Goal: Task Accomplishment & Management: Complete application form

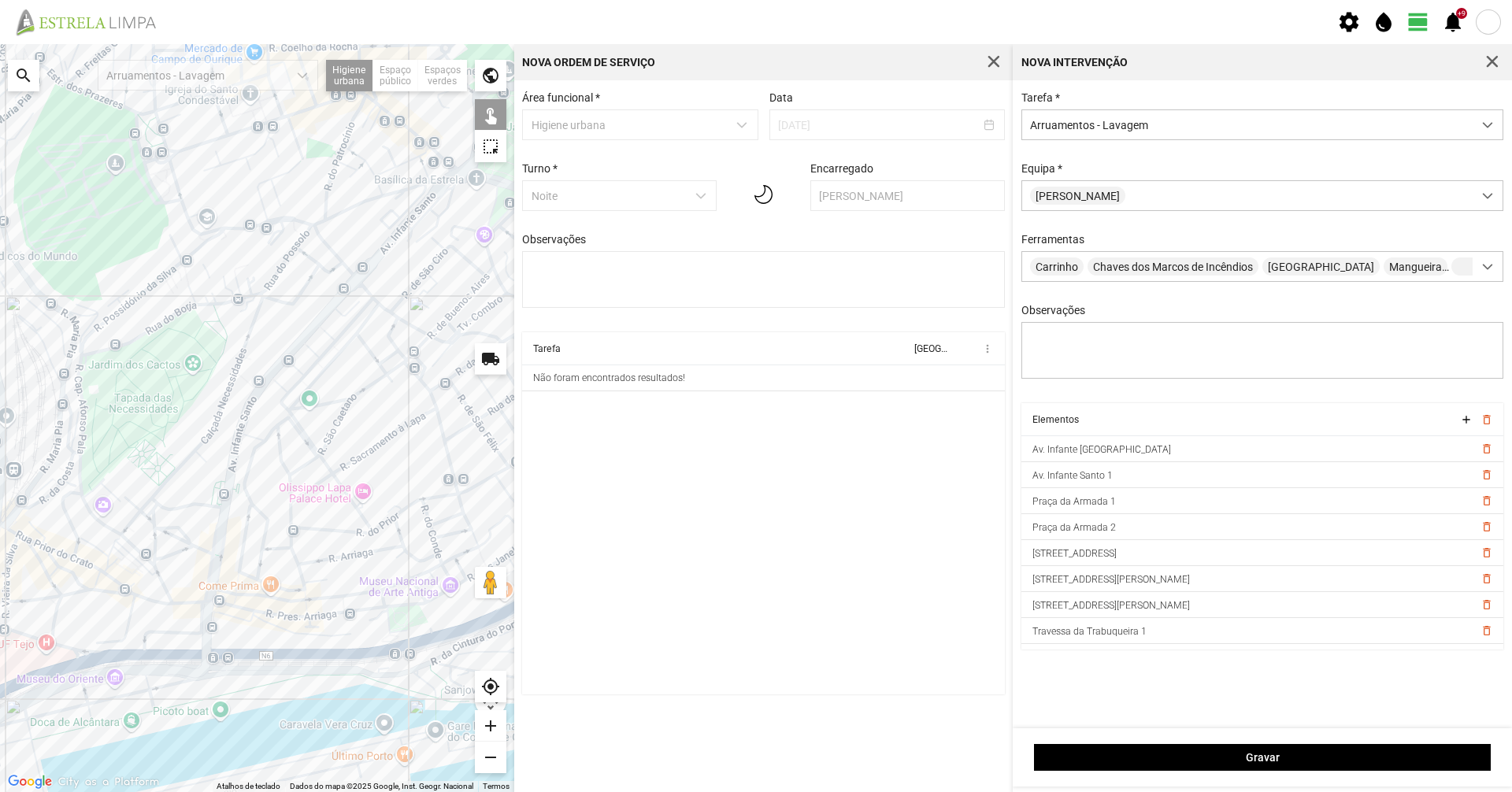
scroll to position [8, 70]
click at [1488, 70] on button "button" at bounding box center [1491, 61] width 22 height 22
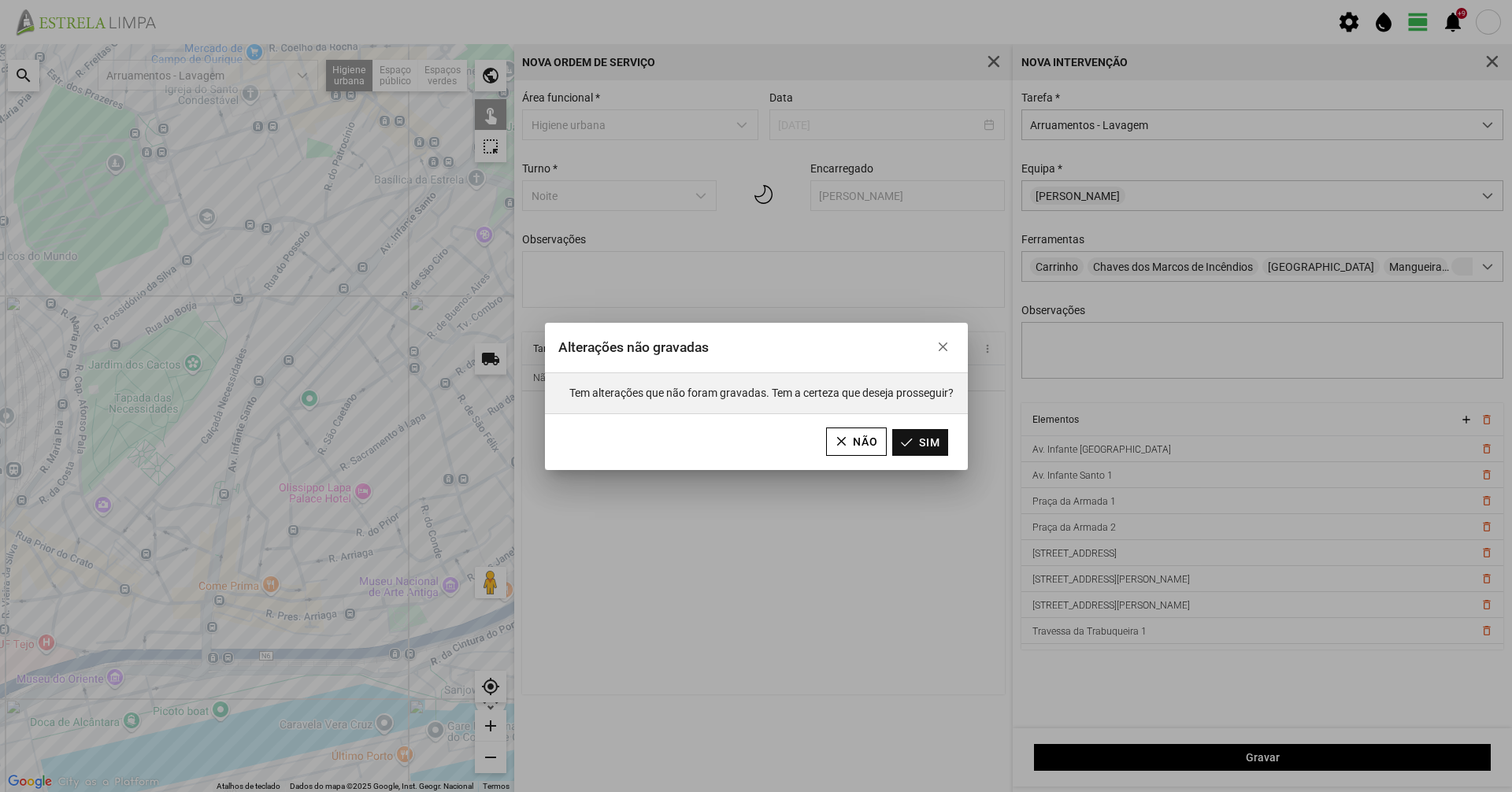
click at [927, 440] on button "Sim" at bounding box center [919, 443] width 56 height 26
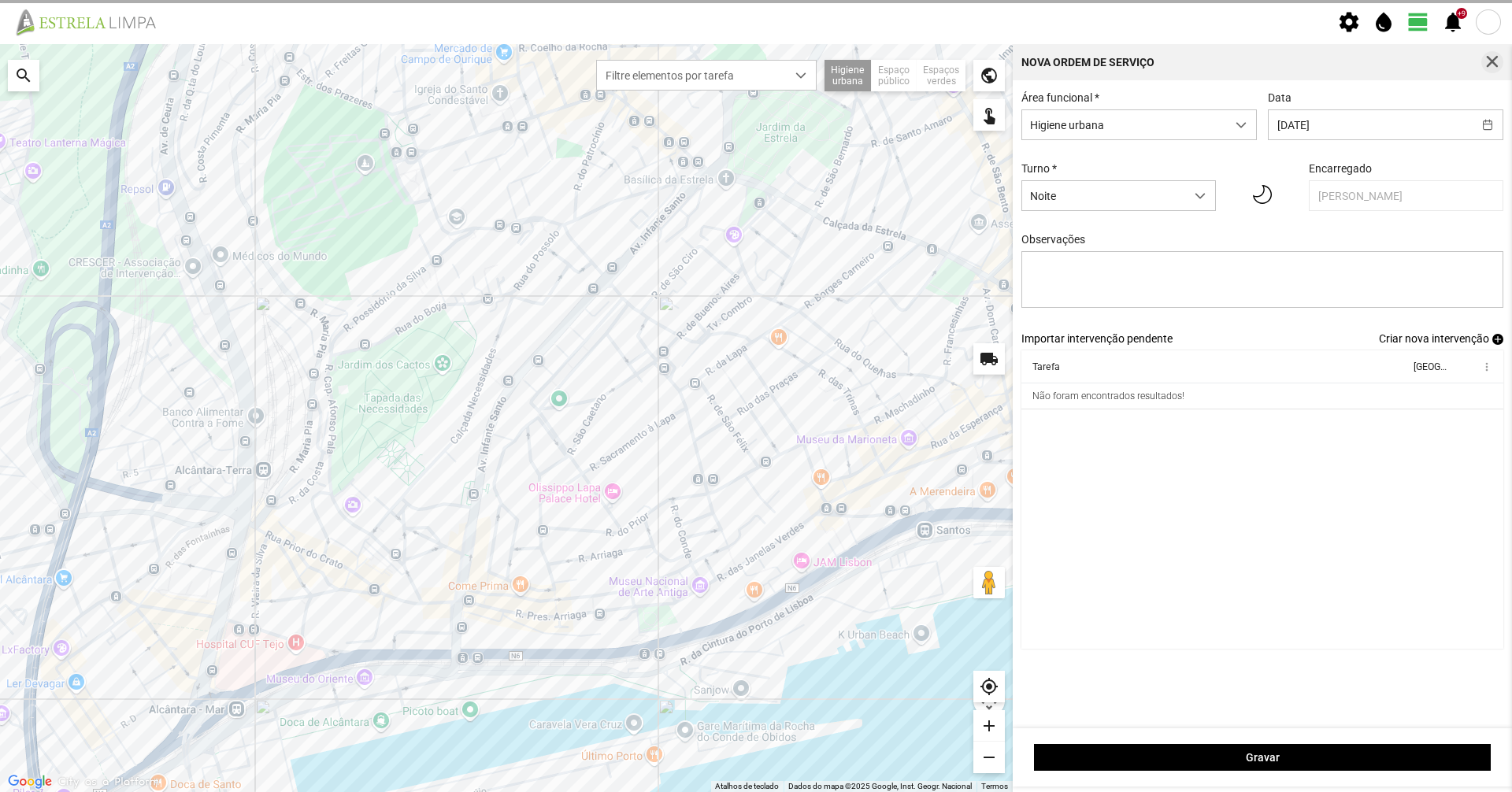
click at [1491, 71] on button "button" at bounding box center [1491, 61] width 22 height 22
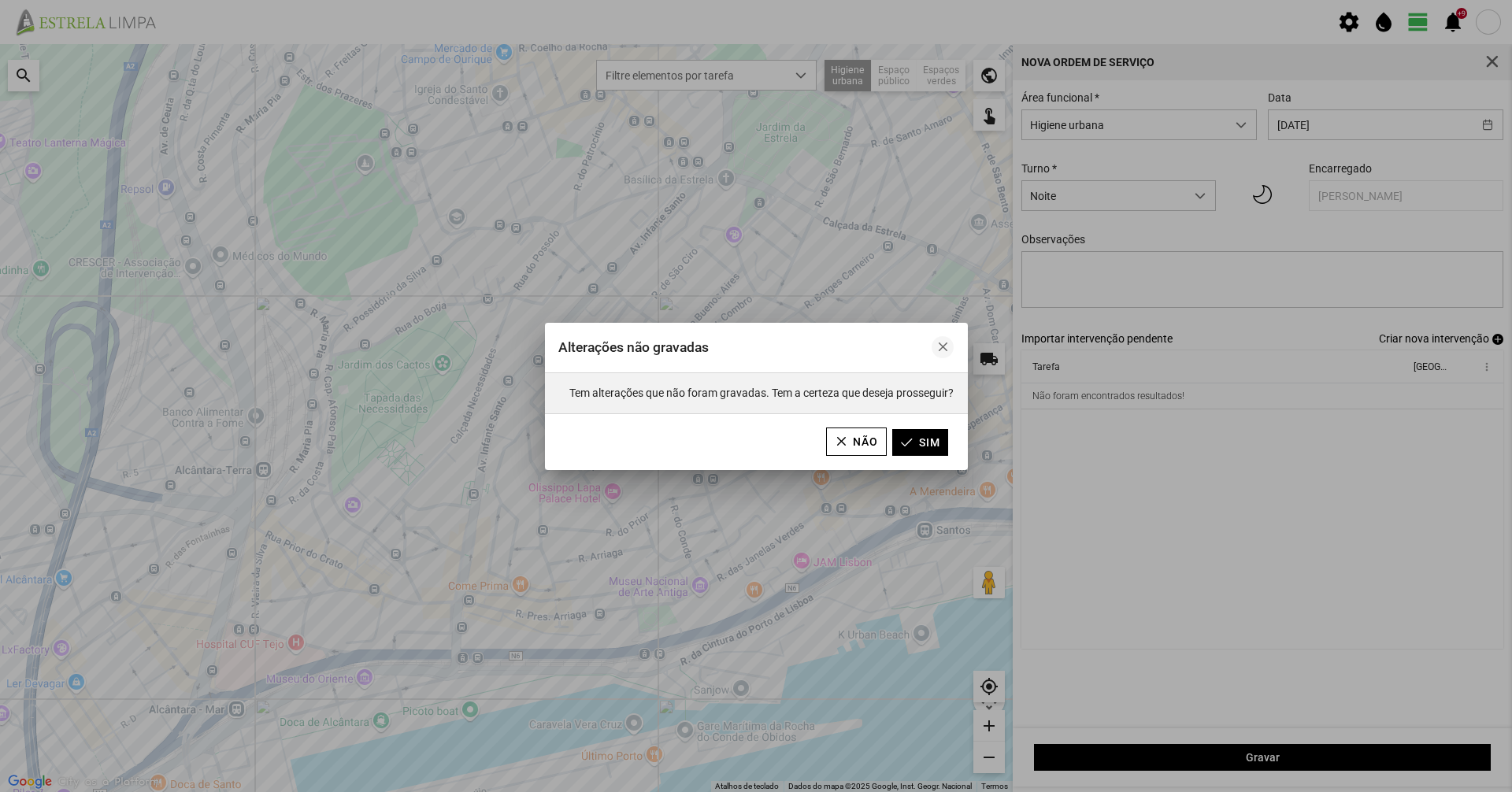
click at [945, 351] on span "button" at bounding box center [943, 348] width 11 height 11
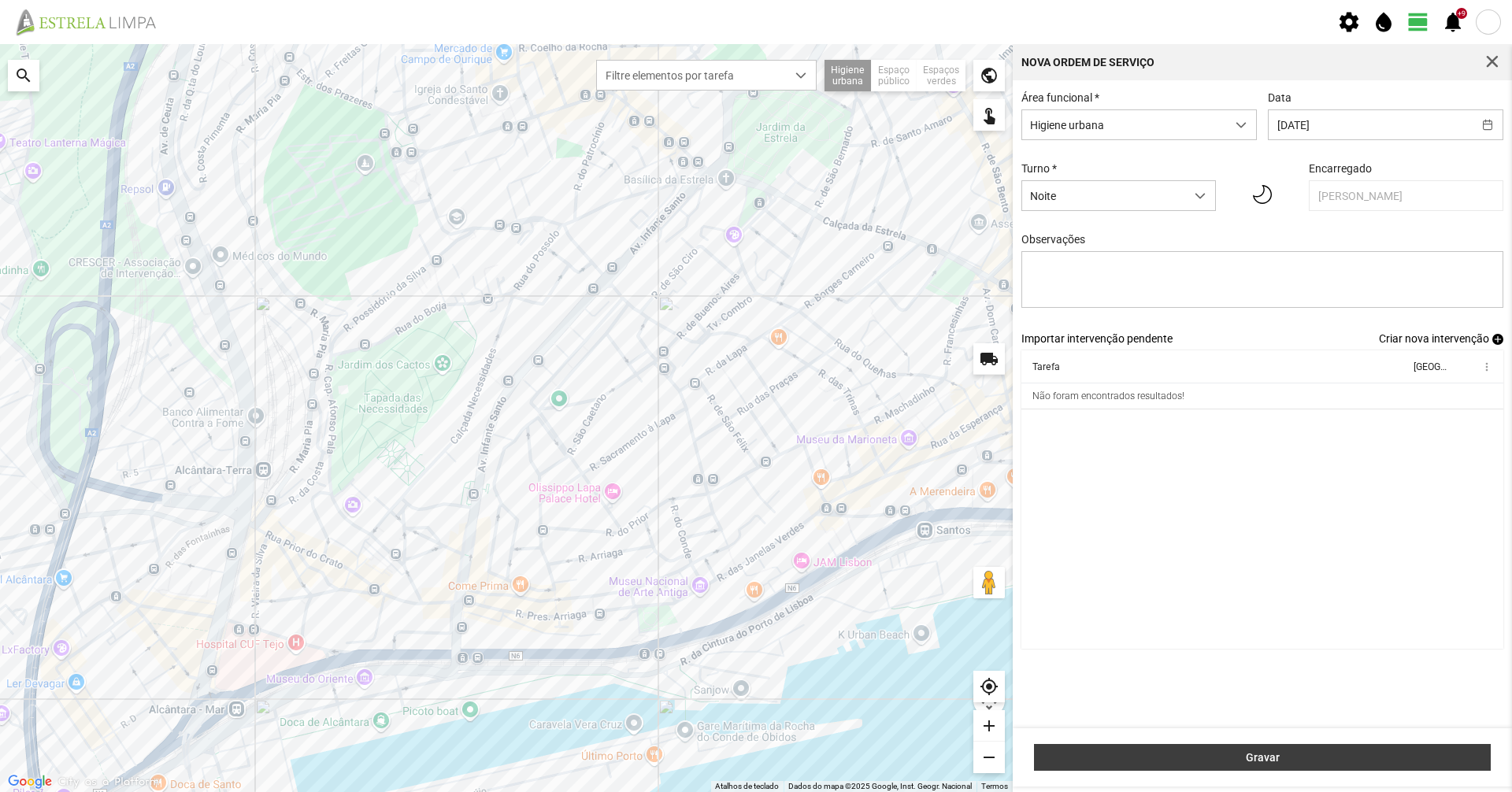
click at [1203, 763] on span "Gravar" at bounding box center [1262, 756] width 440 height 12
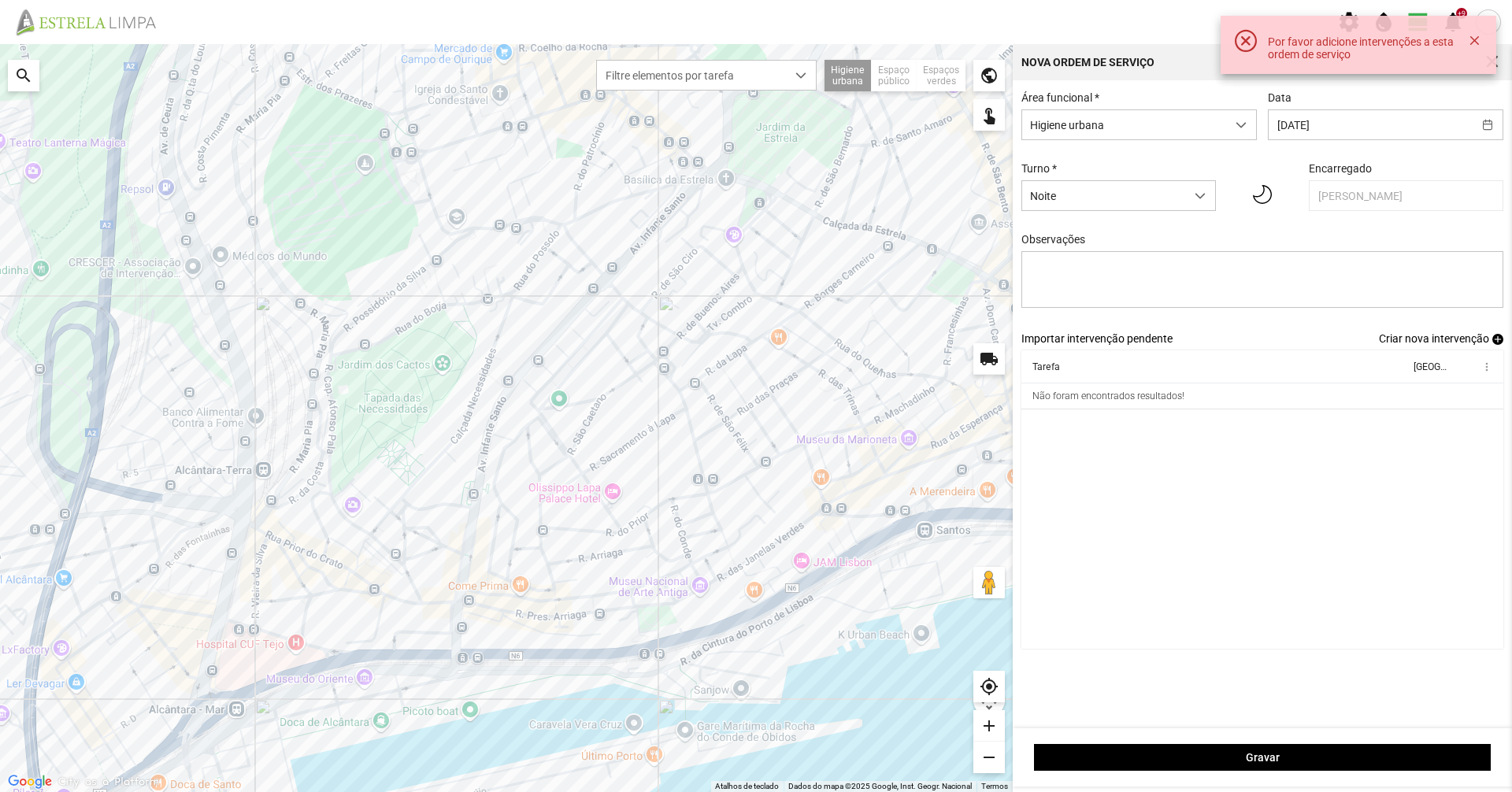
click at [1471, 27] on div "Por favor adicione intervenções a esta ordem de serviço" at bounding box center [1358, 45] width 276 height 58
click at [1471, 40] on button "button" at bounding box center [1474, 40] width 17 height 22
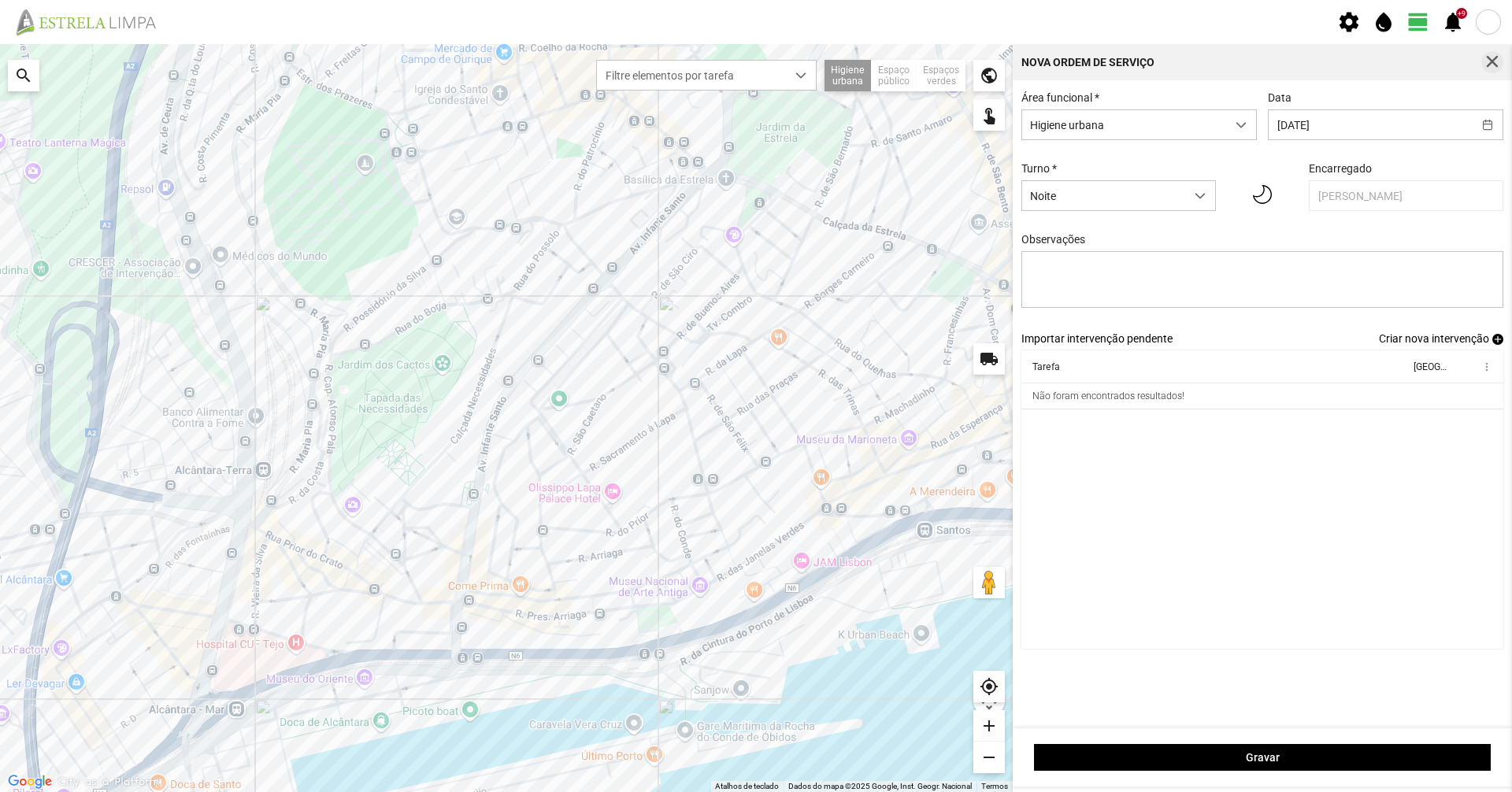
click at [1487, 65] on span "button" at bounding box center [1492, 62] width 14 height 14
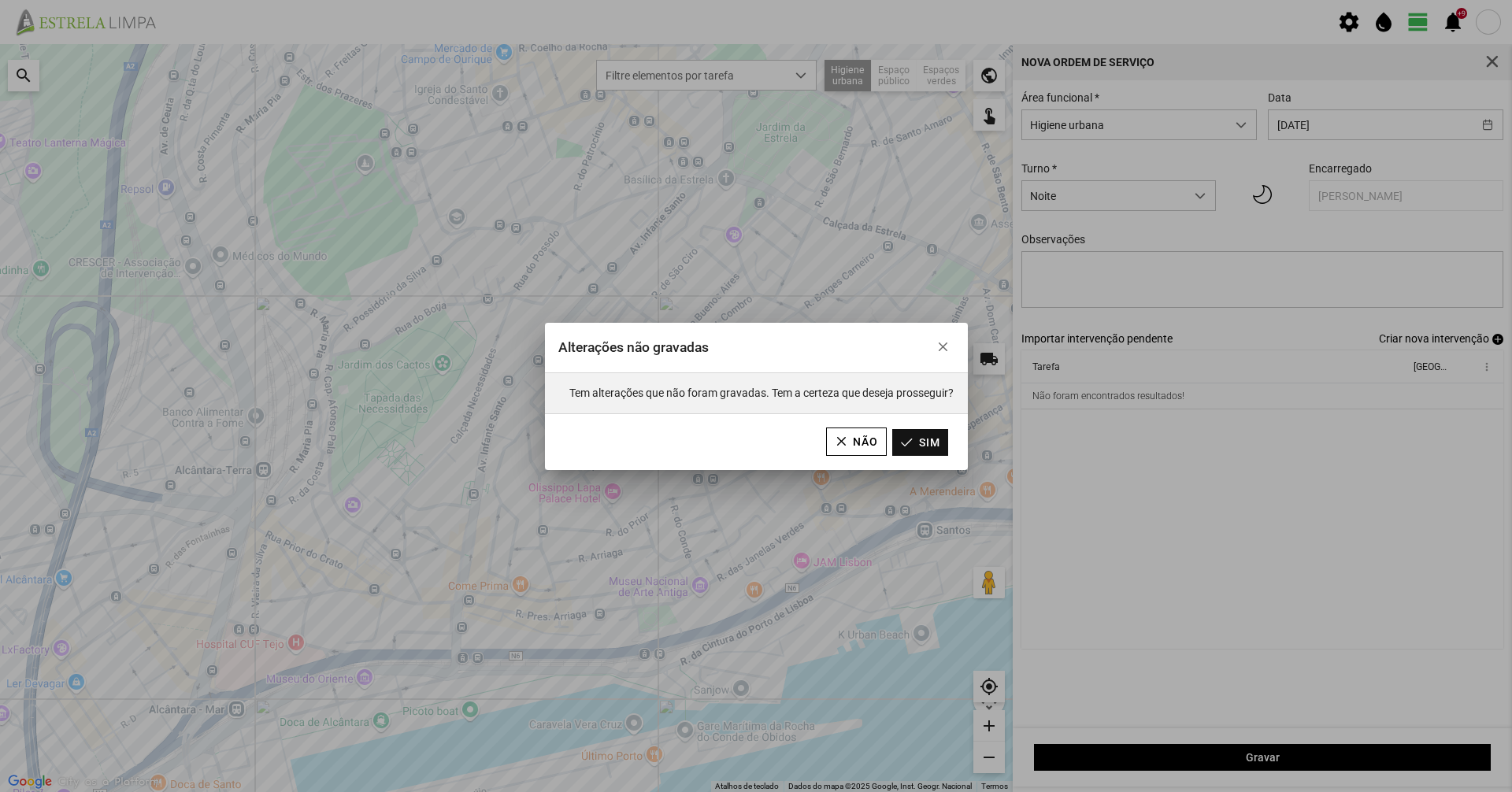
click at [943, 443] on button "Sim" at bounding box center [919, 443] width 56 height 26
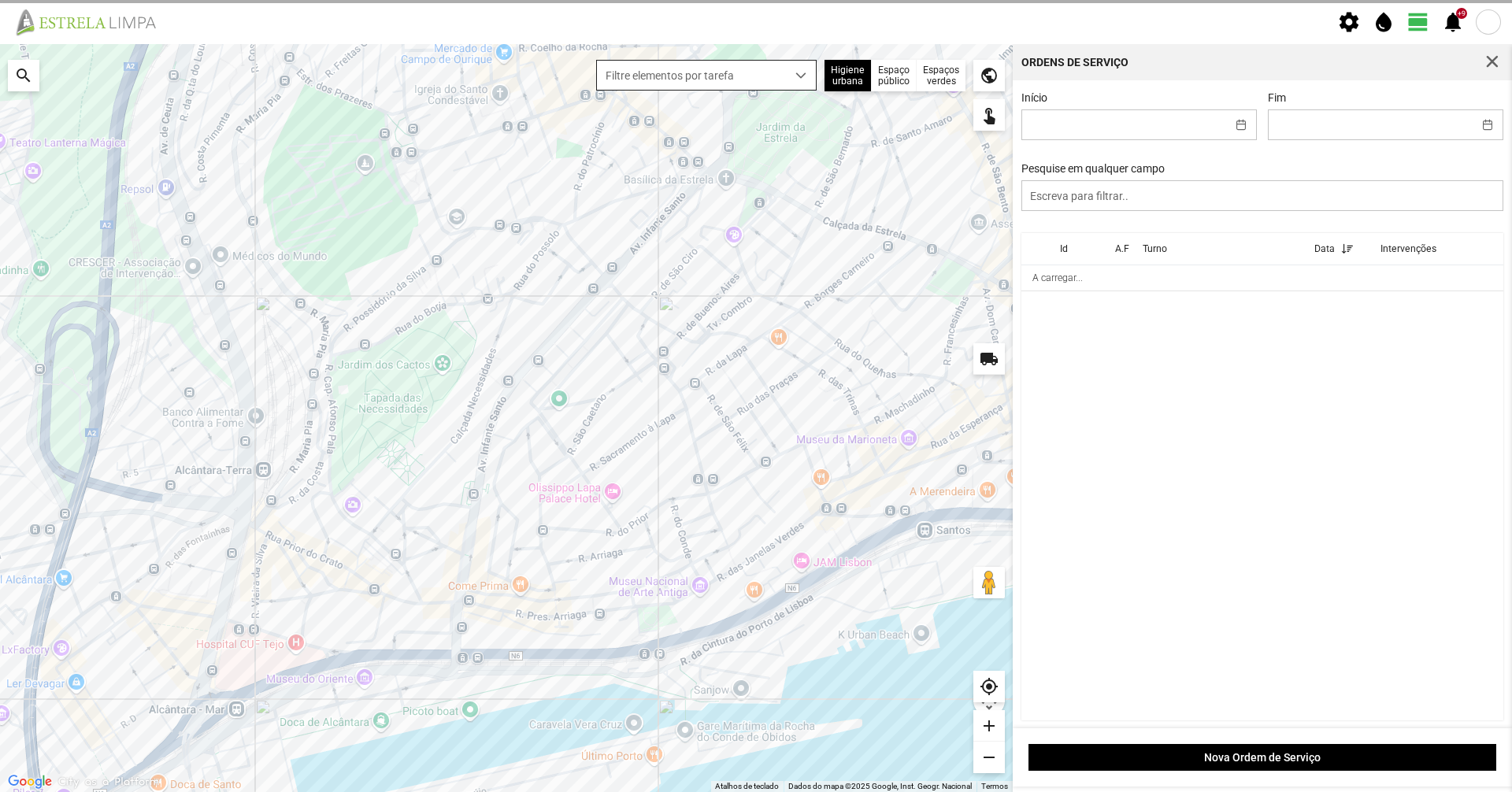
click at [784, 80] on span "Filtre elementos por tarefa" at bounding box center [691, 74] width 189 height 29
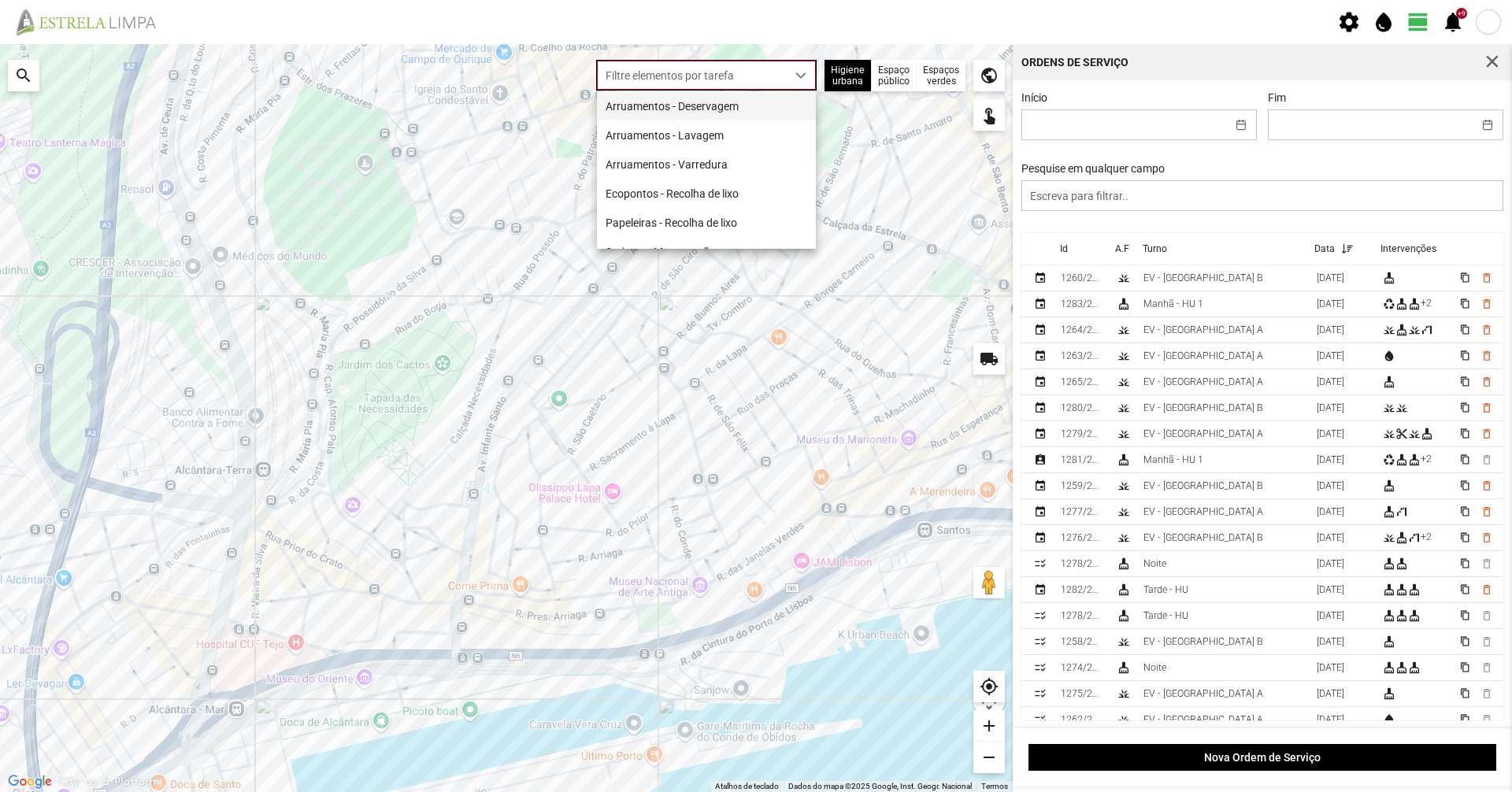
click at [741, 108] on li "Arruamentos - Deservagem" at bounding box center [707, 105] width 219 height 29
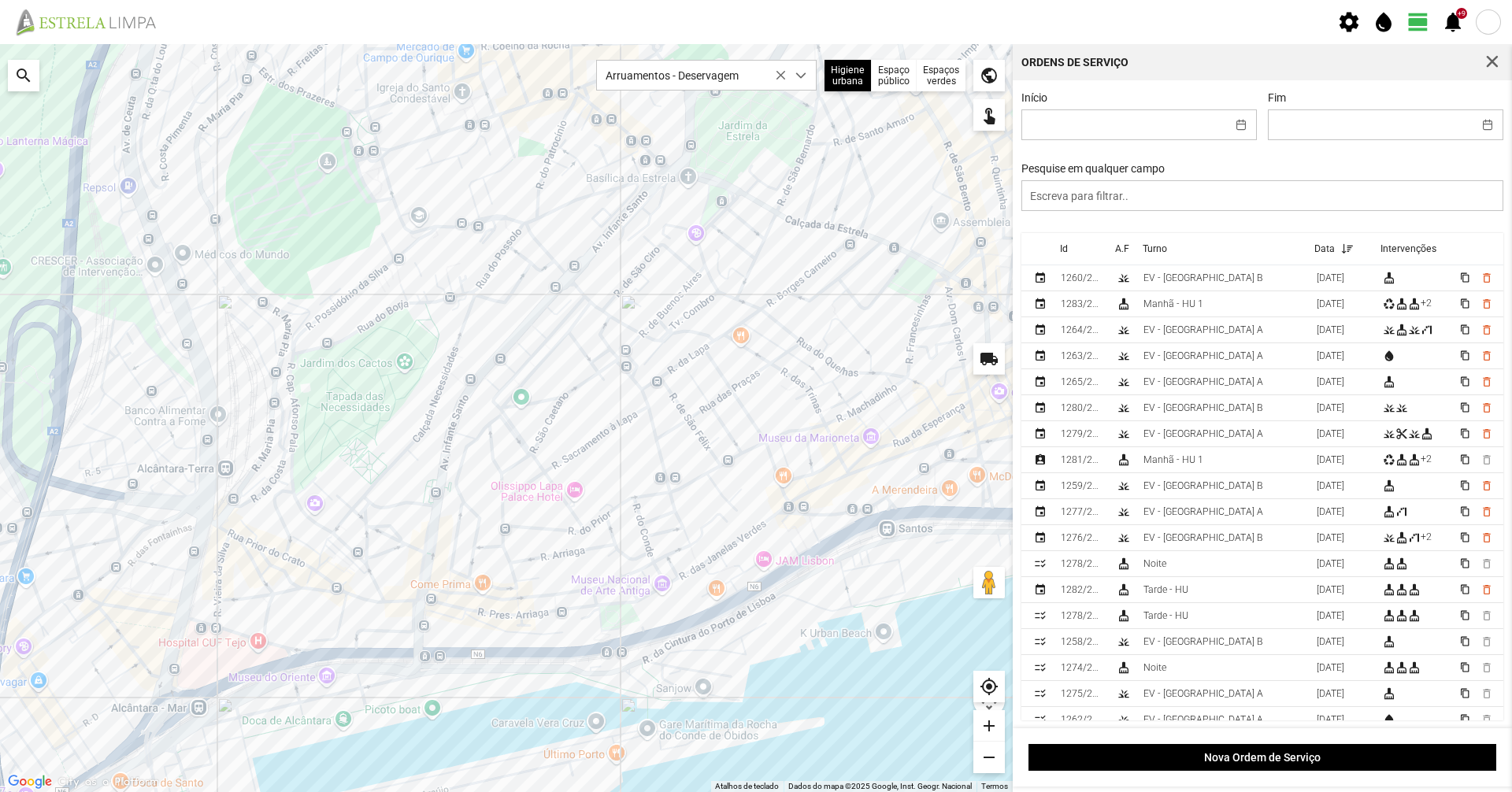
drag, startPoint x: 812, startPoint y: 543, endPoint x: 763, endPoint y: 541, distance: 49.0
click at [763, 541] on div at bounding box center [506, 418] width 1013 height 748
